Goal: Find specific page/section: Find specific page/section

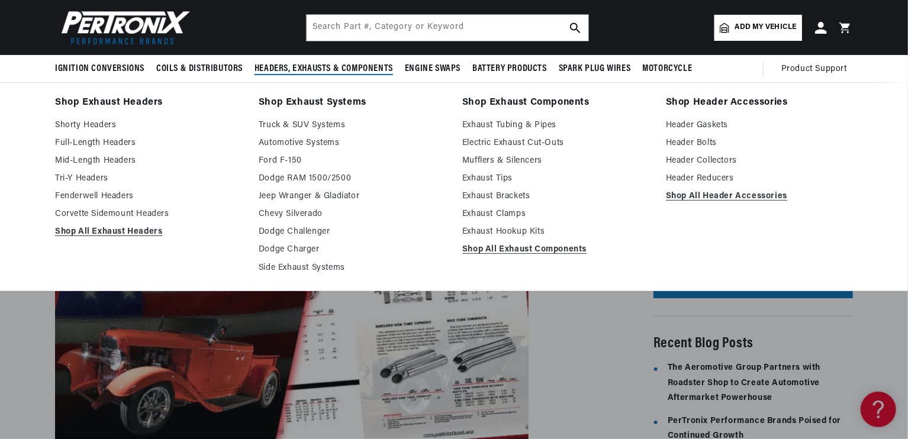
scroll to position [0, 359]
click at [317, 70] on span "Headers, Exhausts & Components" at bounding box center [324, 69] width 139 height 12
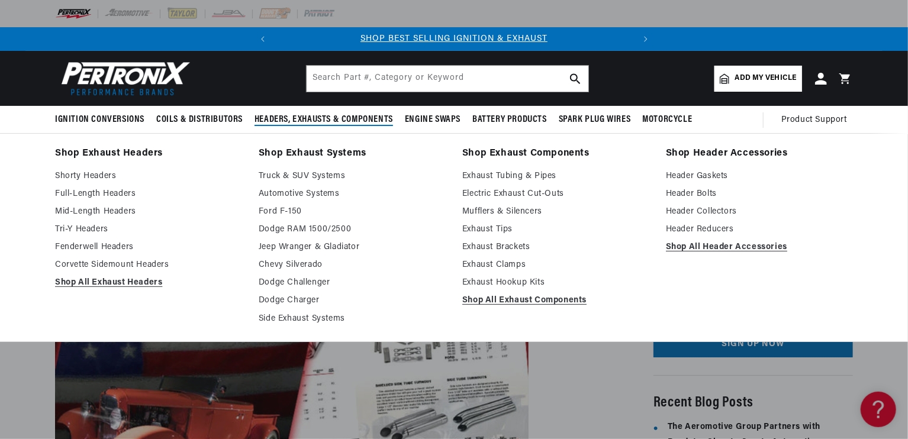
scroll to position [0, 0]
click at [470, 175] on link "Exhaust Tubing & Pipes" at bounding box center [556, 176] width 187 height 14
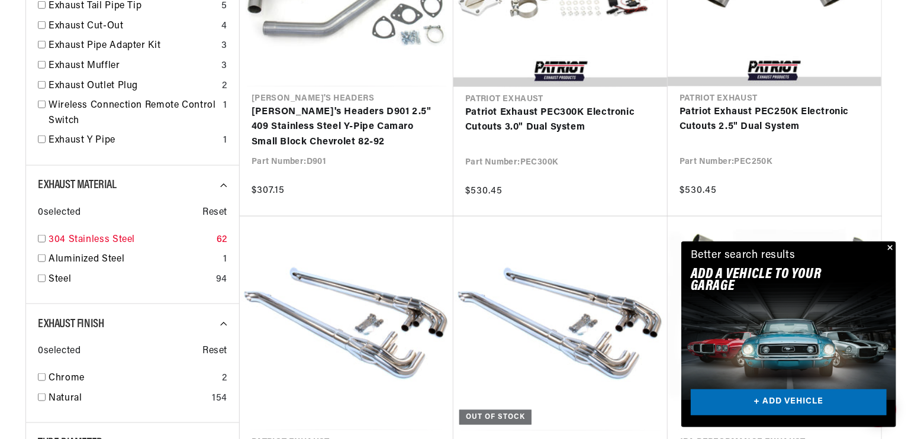
scroll to position [0, 359]
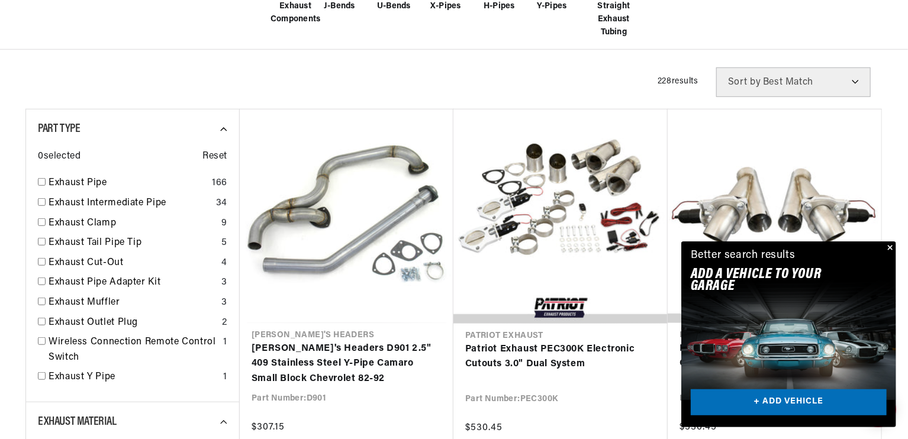
click at [230, 82] on div "Filters 228 results Show Universal Parts Sort by Best Match Featured Name, A-Z …" at bounding box center [454, 83] width 858 height 30
